Goal: Check status: Check status

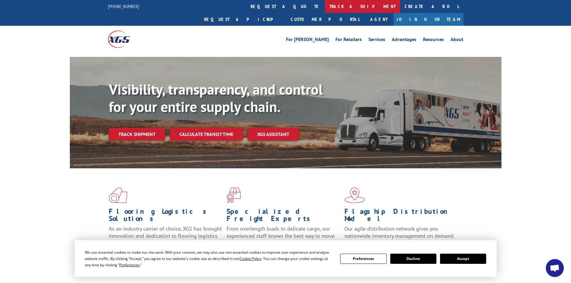
click at [325, 6] on link "track a shipment" at bounding box center [362, 6] width 75 height 13
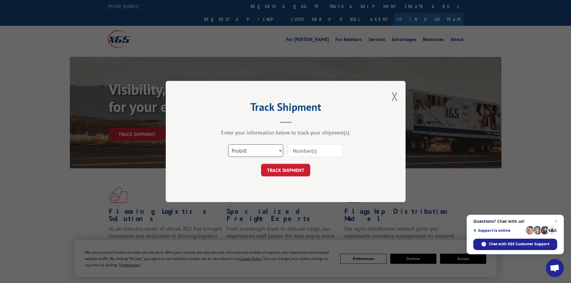
click at [279, 149] on select "Select category... Probill BOL PO" at bounding box center [255, 150] width 55 height 13
select select "bol"
click at [228, 144] on select "Select category... Probill BOL PO" at bounding box center [255, 150] width 55 height 13
click at [296, 150] on input at bounding box center [315, 150] width 55 height 13
paste input "7059517"
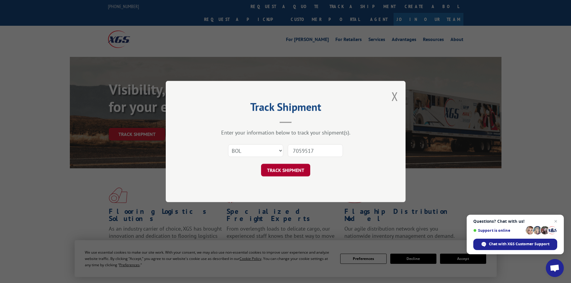
type input "7059517"
click at [285, 173] on button "TRACK SHIPMENT" at bounding box center [285, 170] width 49 height 13
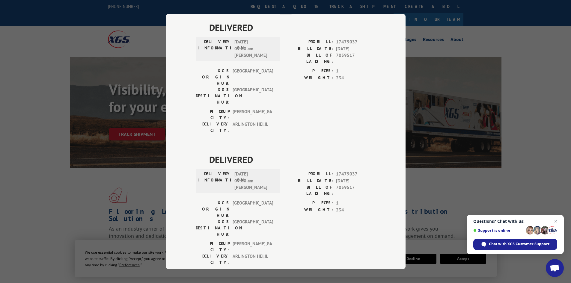
scroll to position [23, 0]
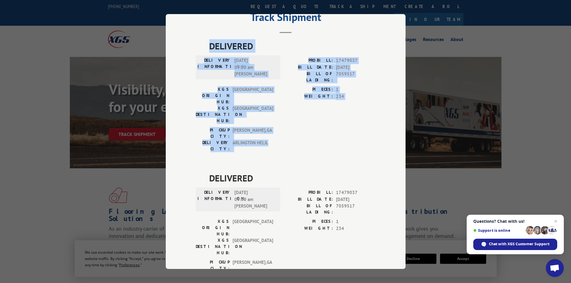
drag, startPoint x: 268, startPoint y: 112, endPoint x: 193, endPoint y: 46, distance: 100.4
click at [193, 46] on div "Track Shipment DELIVERED DELIVERY INFORMATION: [DATE] 09:00 am [PERSON_NAME]: 1…" at bounding box center [286, 141] width 240 height 255
copy div "DELIVERED DELIVERY INFORMATION: [DATE] 09:00 am [PERSON_NAME]: 17479037 BILL DA…"
click at [330, 37] on div "Track Shipment DELIVERED DELIVERY INFORMATION: [DATE] 09:00 am [PERSON_NAME]: 1…" at bounding box center [286, 141] width 240 height 255
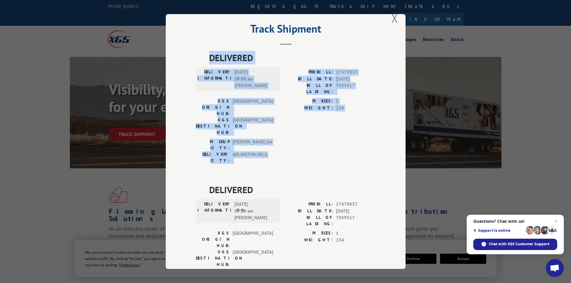
scroll to position [0, 0]
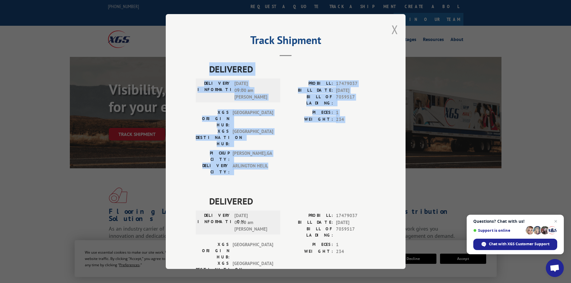
click at [391, 27] on button "Close modal" at bounding box center [394, 30] width 7 height 16
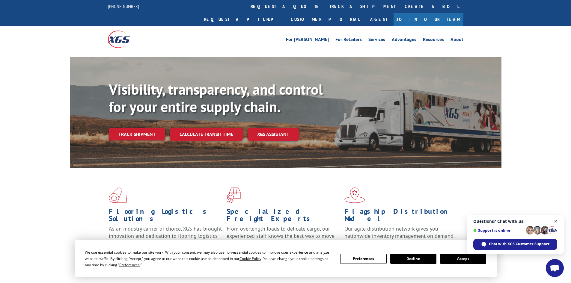
click at [556, 220] on span "Close chat" at bounding box center [555, 221] width 7 height 7
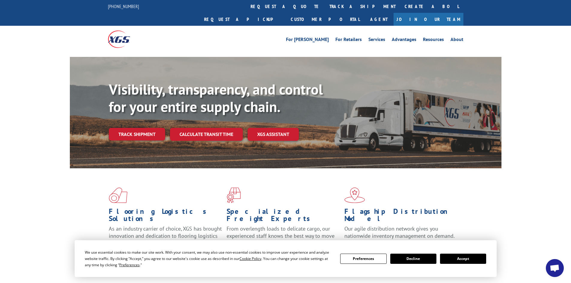
click at [470, 257] on button "Accept" at bounding box center [463, 259] width 46 height 10
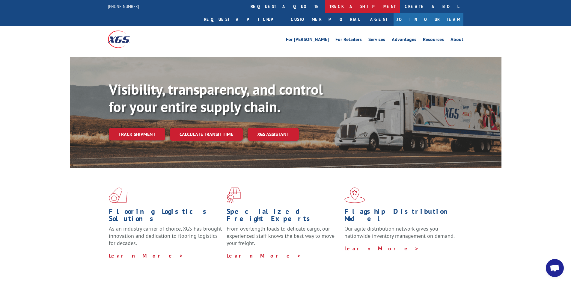
click at [325, 7] on link "track a shipment" at bounding box center [362, 6] width 75 height 13
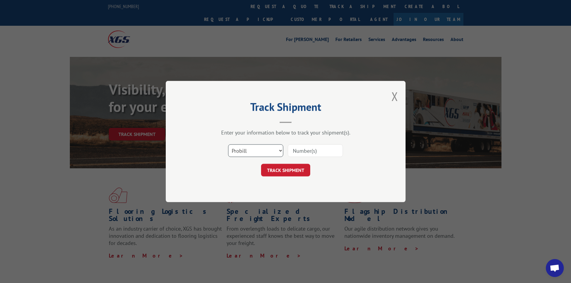
click at [260, 151] on select "Select category... Probill BOL PO" at bounding box center [255, 150] width 55 height 13
select select "bol"
click at [228, 144] on select "Select category... Probill BOL PO" at bounding box center [255, 150] width 55 height 13
click at [308, 150] on input at bounding box center [315, 150] width 55 height 13
paste input "DELIVERED DELIVERY INFORMATION: [DATE] 09:00 am [PERSON_NAME]: 17479037 BILL DA…"
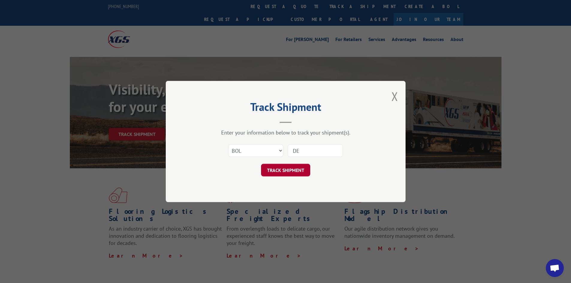
type input "D"
